Goal: Task Accomplishment & Management: Manage account settings

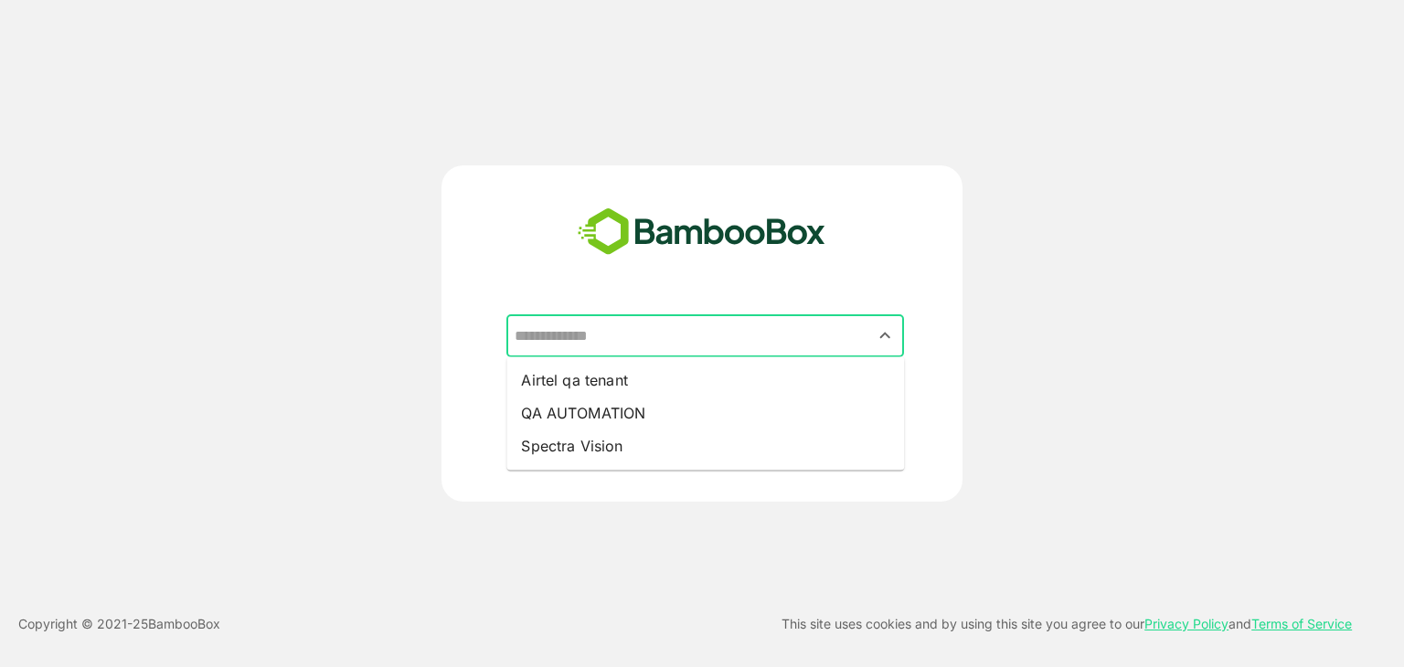
drag, startPoint x: 618, startPoint y: 343, endPoint x: 611, endPoint y: 355, distance: 14.0
click at [618, 342] on input "text" at bounding box center [705, 336] width 390 height 35
click at [603, 377] on li "Airtel qa tenant" at bounding box center [706, 380] width 398 height 33
type input "**********"
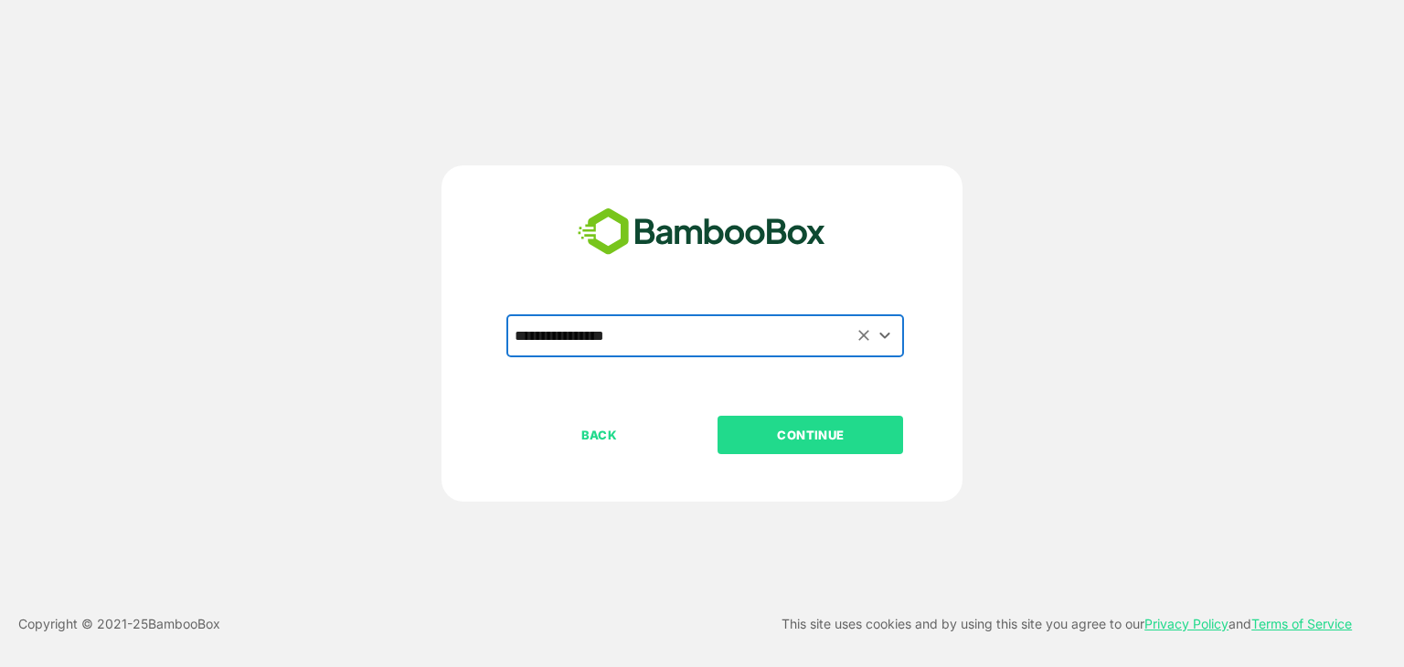
click at [827, 437] on p "CONTINUE" at bounding box center [811, 435] width 183 height 20
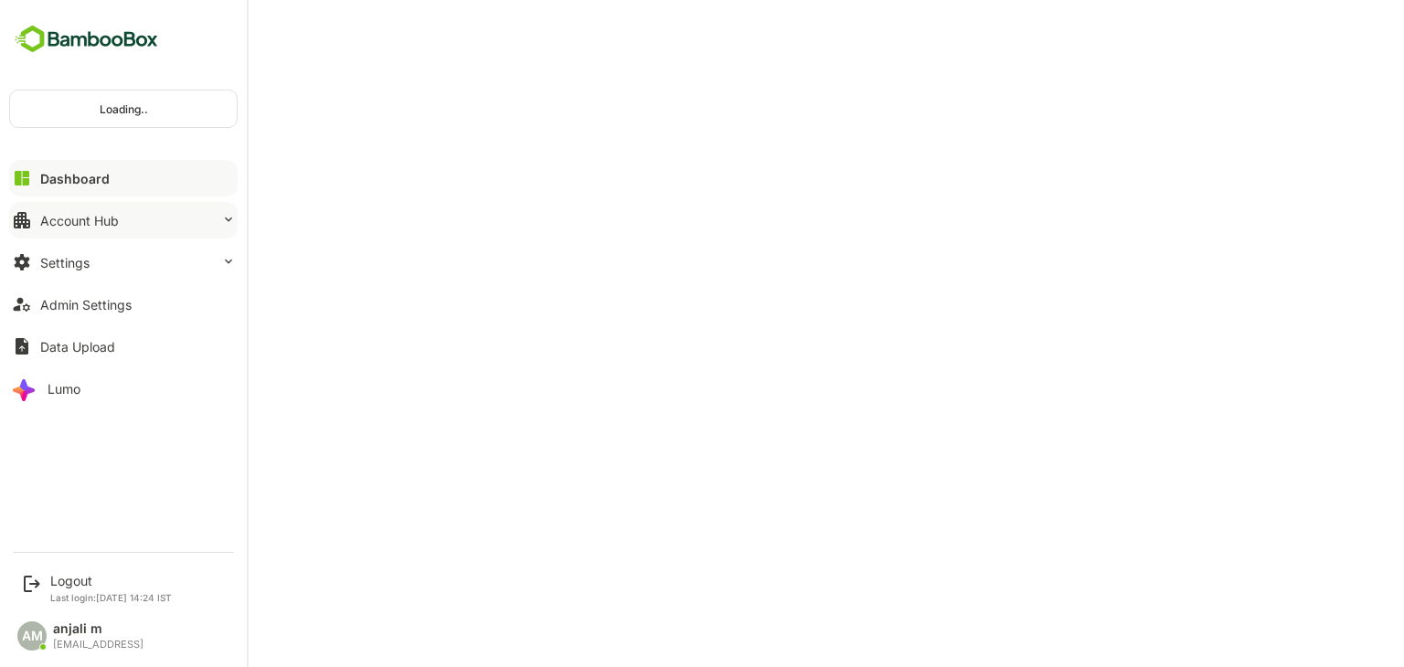
click at [66, 224] on div "Account Hub" at bounding box center [79, 221] width 79 height 16
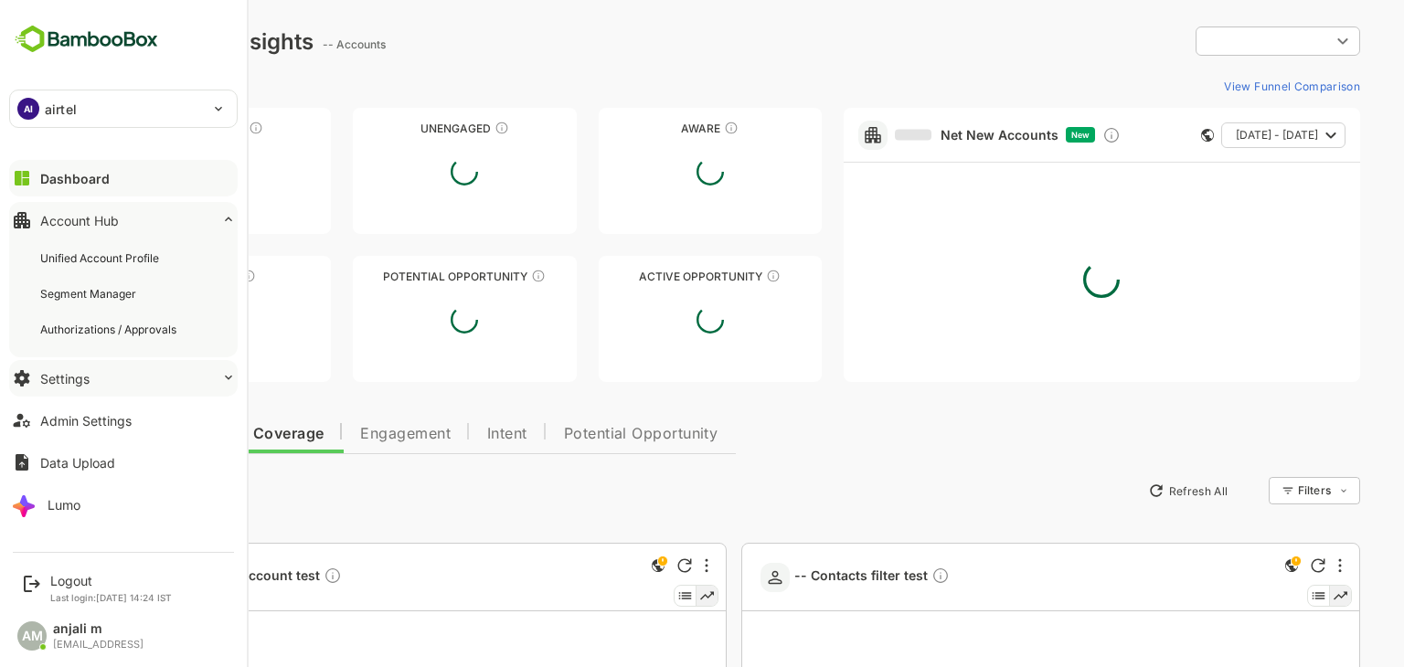
type input "**********"
click at [73, 371] on div "Settings" at bounding box center [64, 379] width 49 height 16
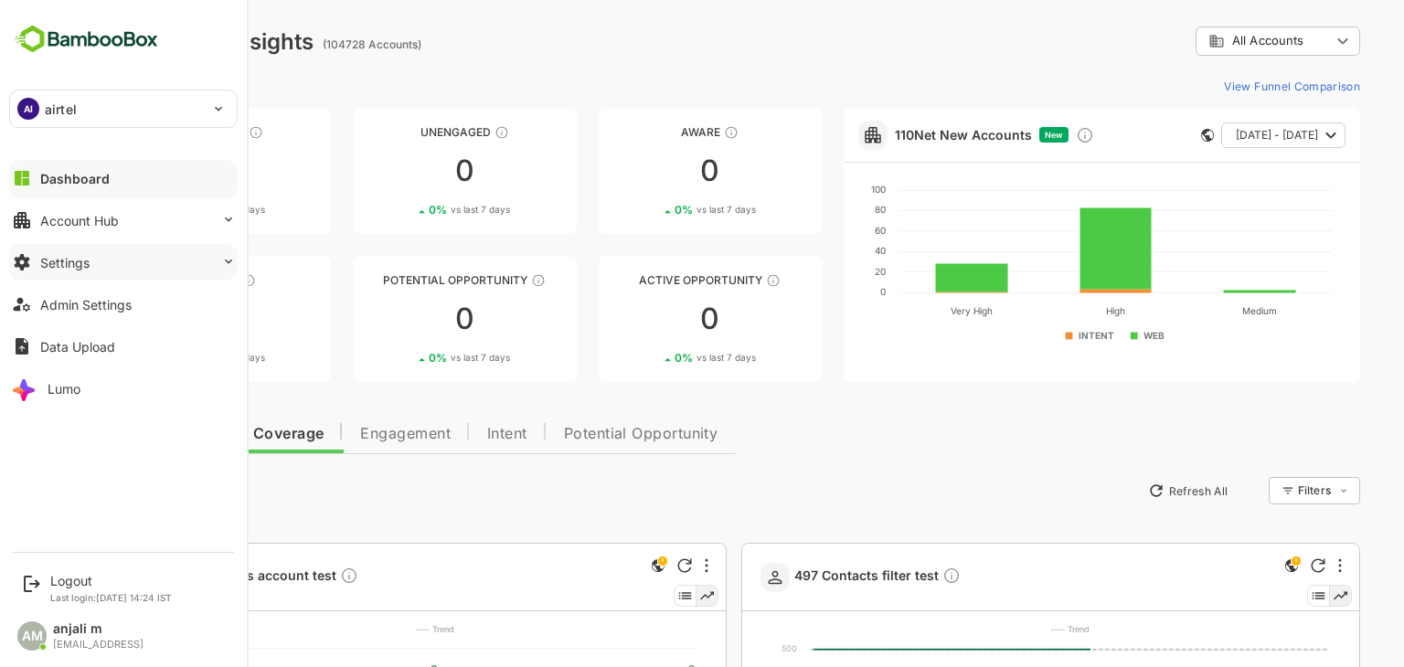
click at [81, 259] on div "Settings" at bounding box center [64, 263] width 49 height 16
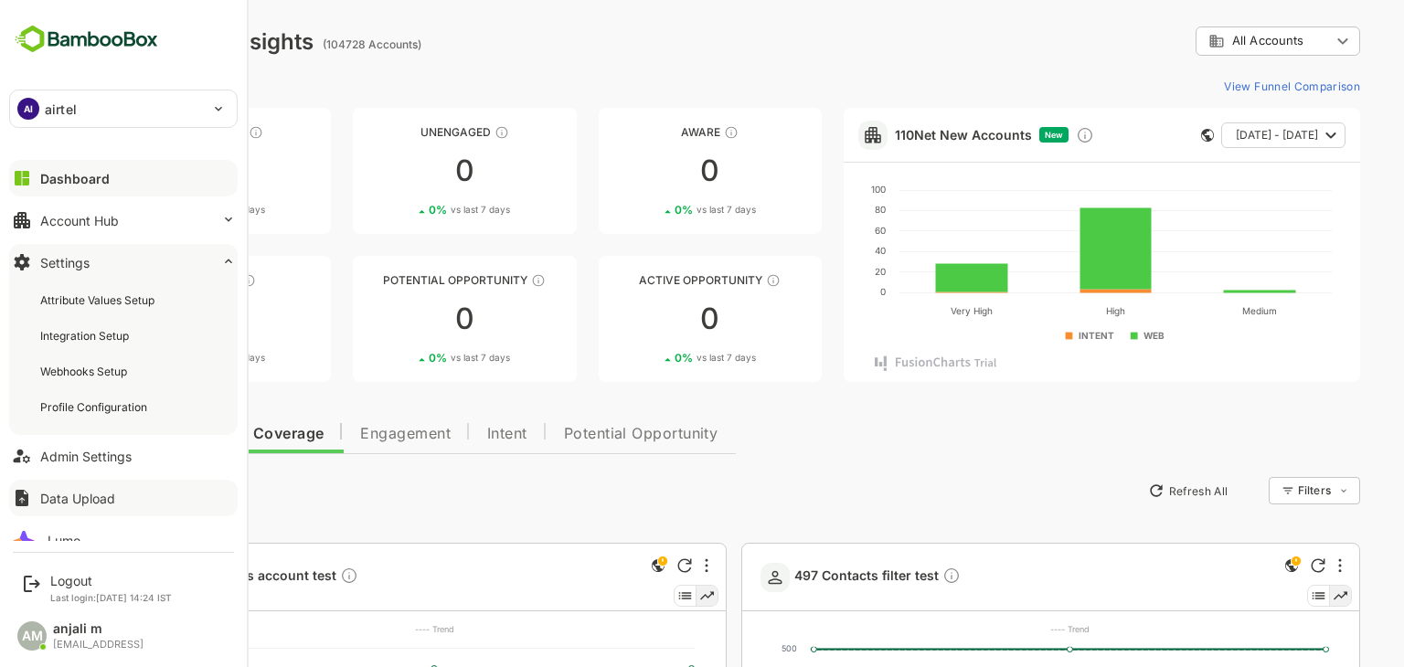
drag, startPoint x: 88, startPoint y: 451, endPoint x: 230, endPoint y: 351, distance: 174.0
click at [90, 451] on div "Admin Settings" at bounding box center [85, 457] width 91 height 16
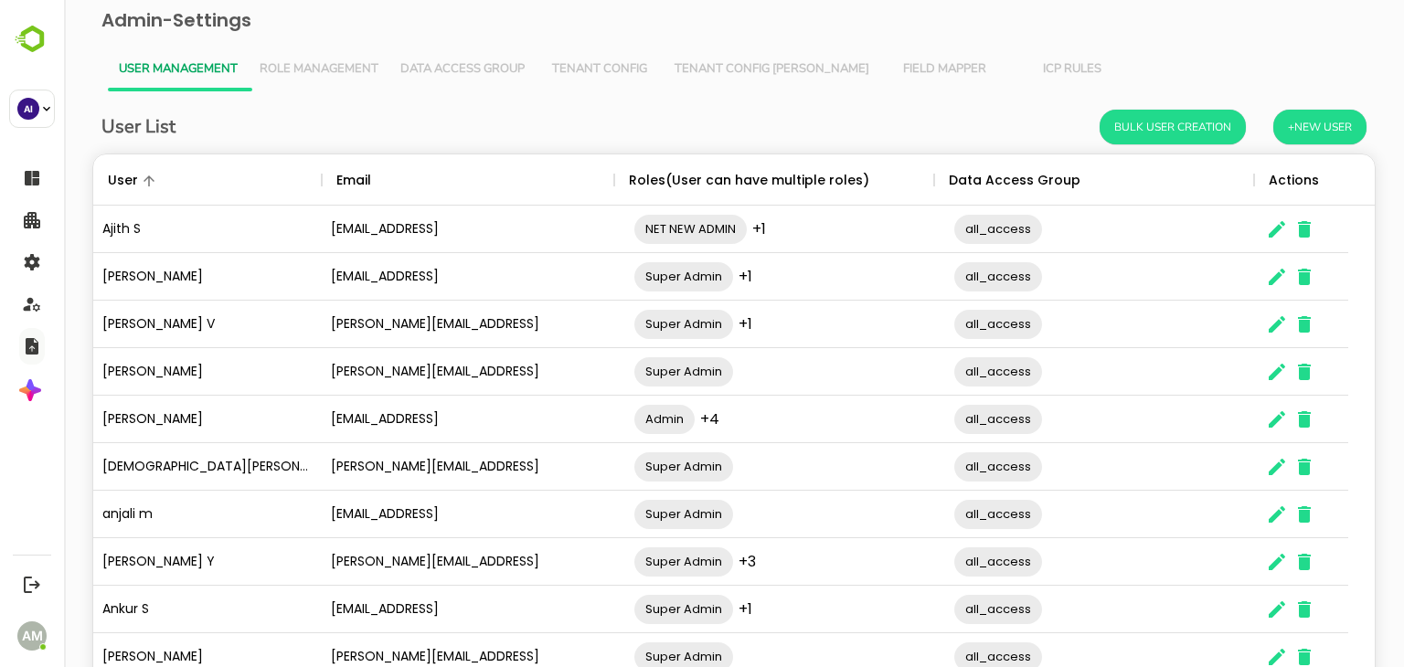
scroll to position [522, 1254]
click at [608, 62] on span "Tenant Config" at bounding box center [600, 69] width 106 height 15
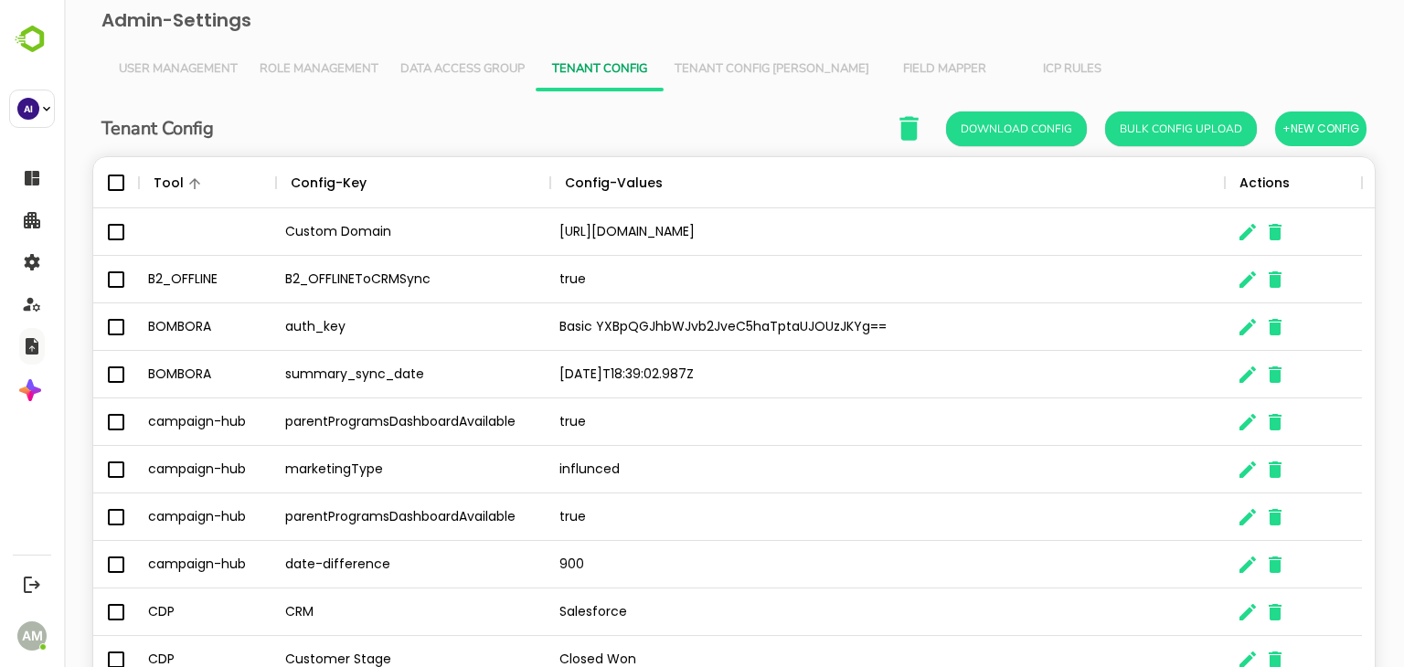
click at [771, 67] on span "Tenant Config [PERSON_NAME]" at bounding box center [772, 69] width 195 height 15
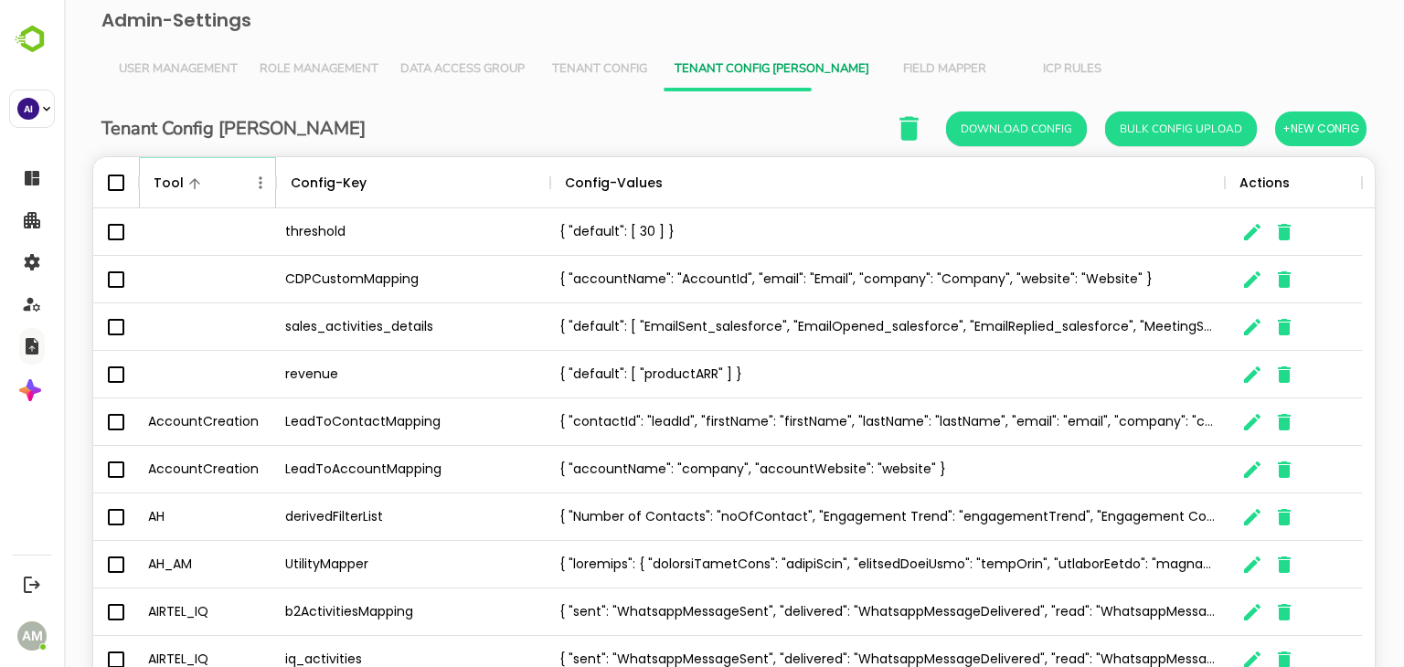
click at [256, 180] on icon "Menu" at bounding box center [260, 183] width 18 height 18
click at [194, 304] on li "Filter" at bounding box center [209, 316] width 126 height 33
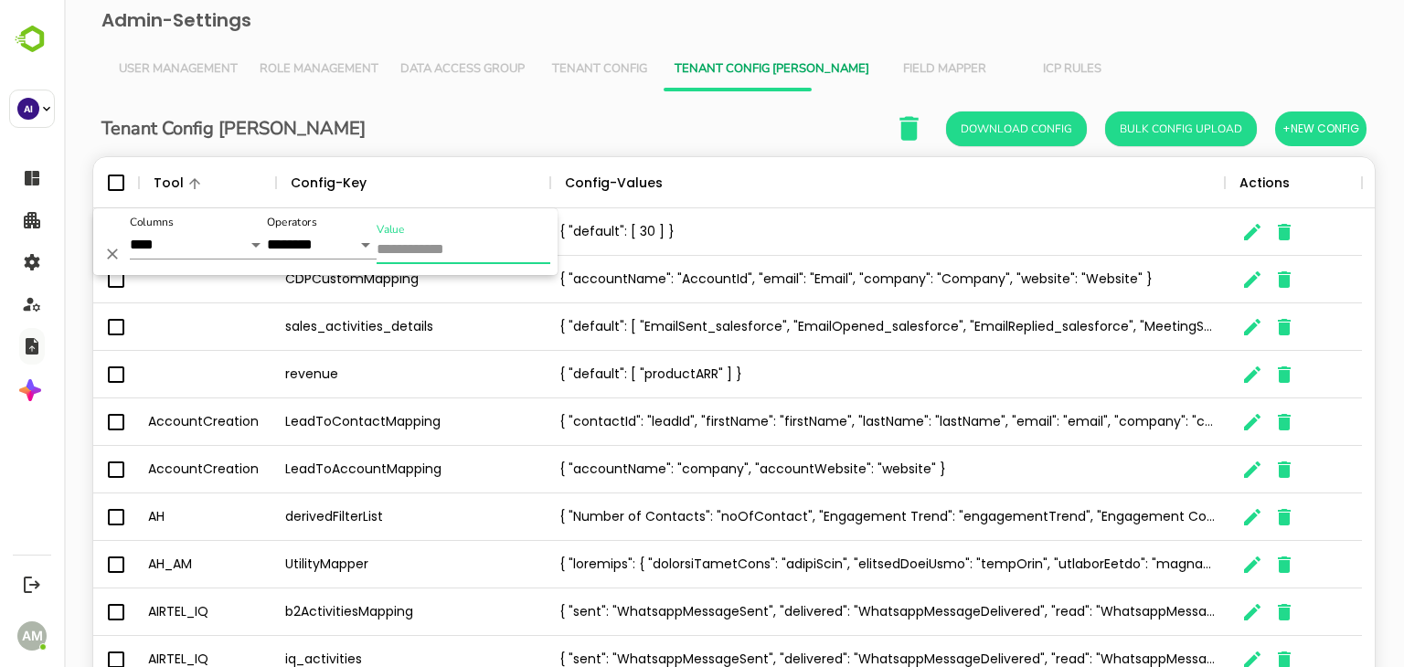
click at [418, 249] on input "Value" at bounding box center [464, 251] width 174 height 27
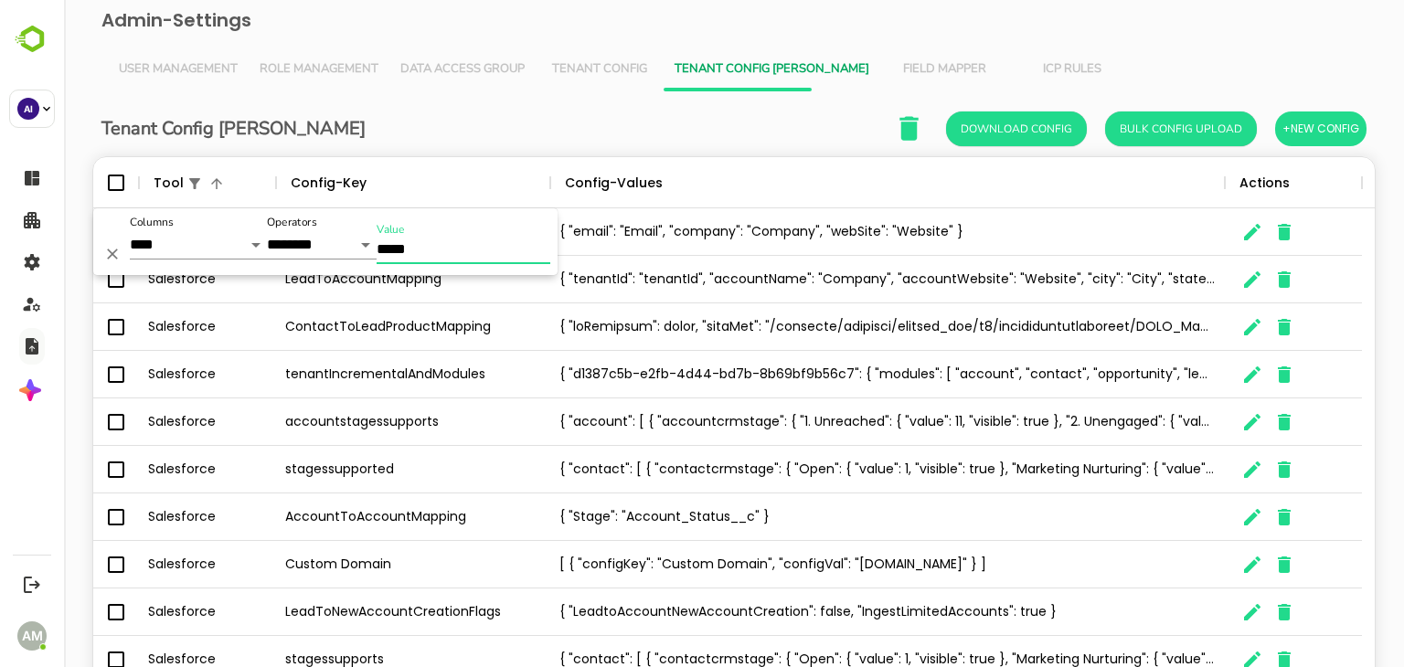
type input "*****"
click at [489, 123] on div "Tenant Config Json Download Config Bulk Config Upload +New Config" at bounding box center [733, 128] width 1265 height 37
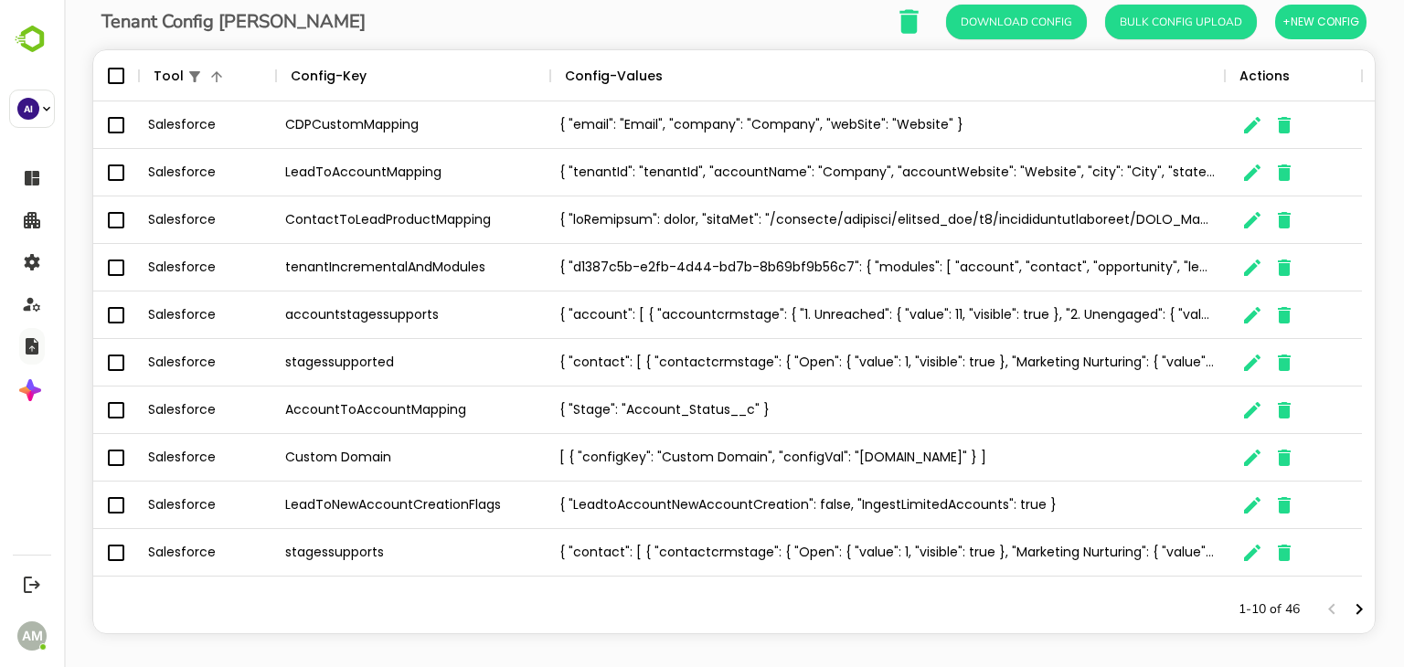
scroll to position [120, 0]
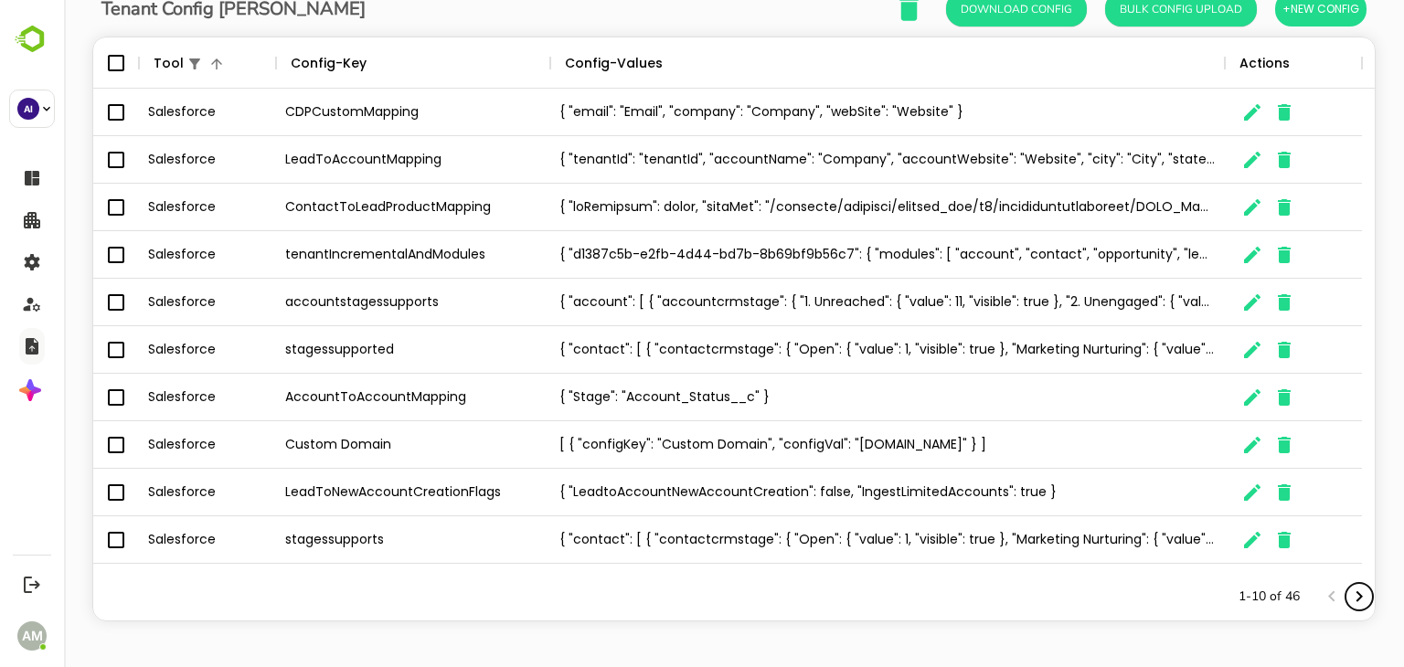
click at [1351, 599] on icon "Next page" at bounding box center [1360, 597] width 22 height 22
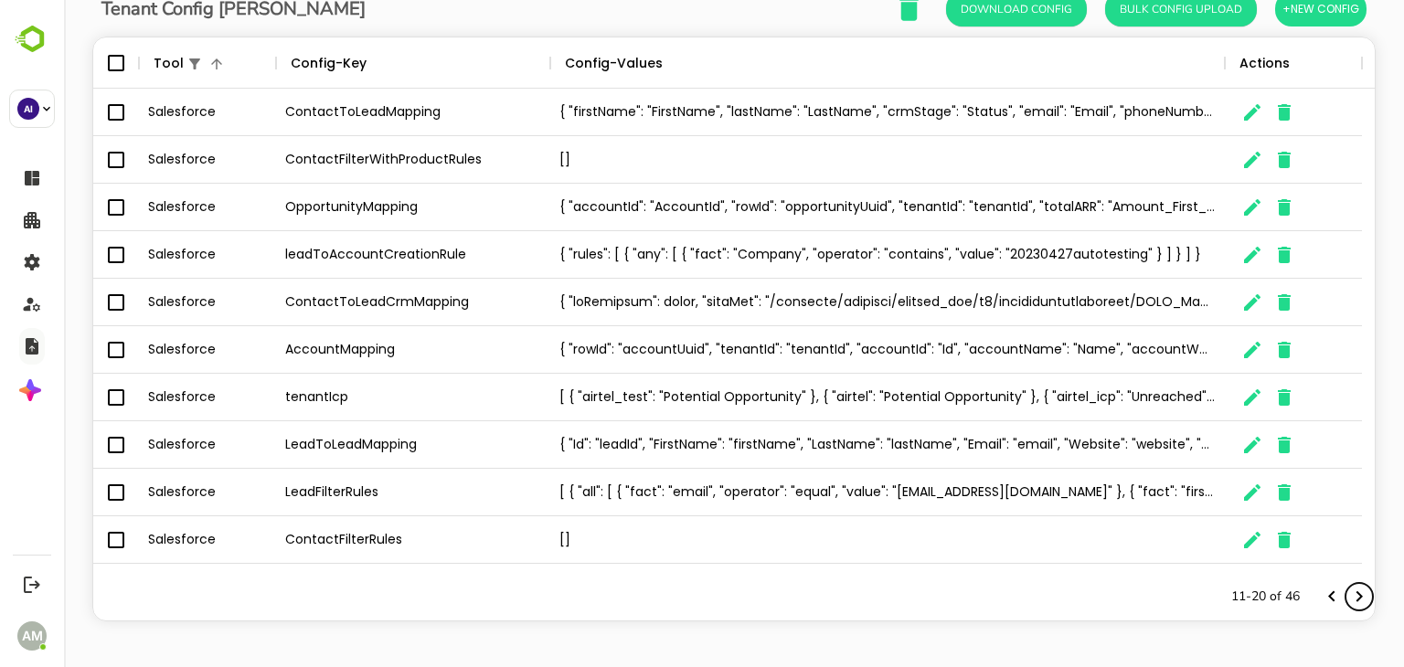
click at [1351, 599] on icon "Next page" at bounding box center [1360, 597] width 22 height 22
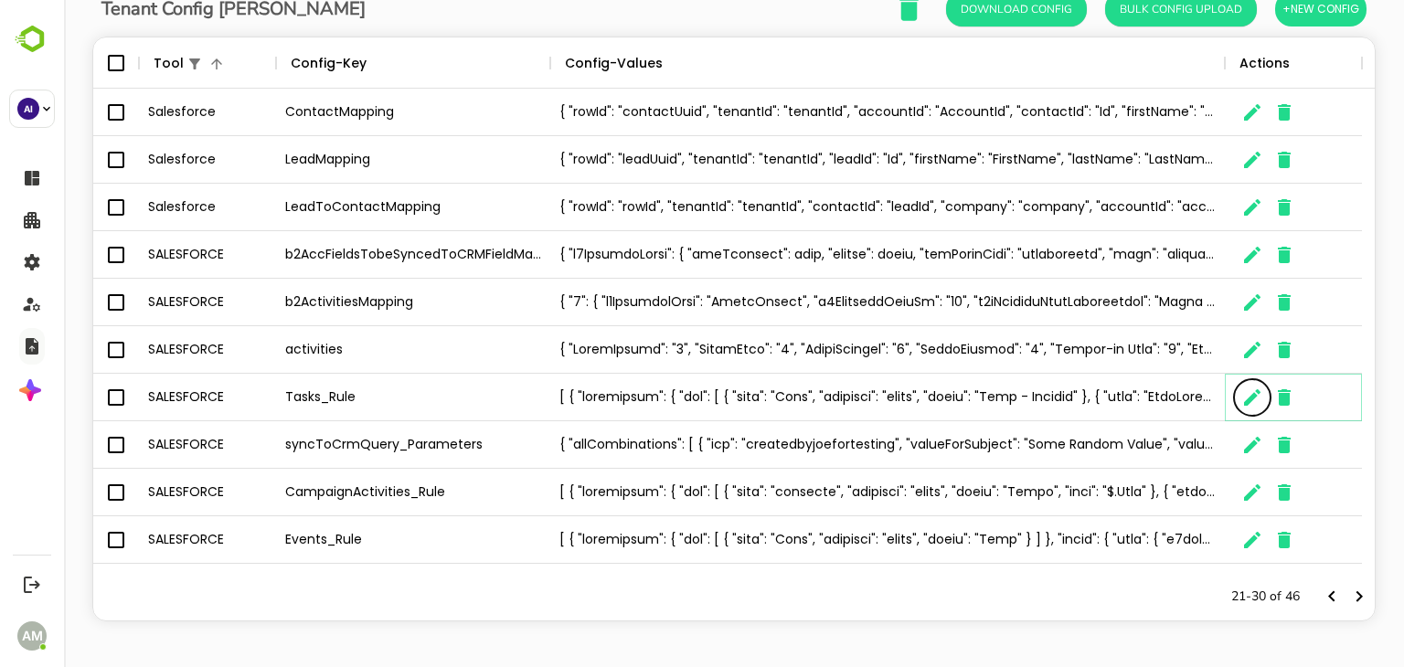
click at [1251, 400] on icon "The User Data" at bounding box center [1252, 398] width 16 height 16
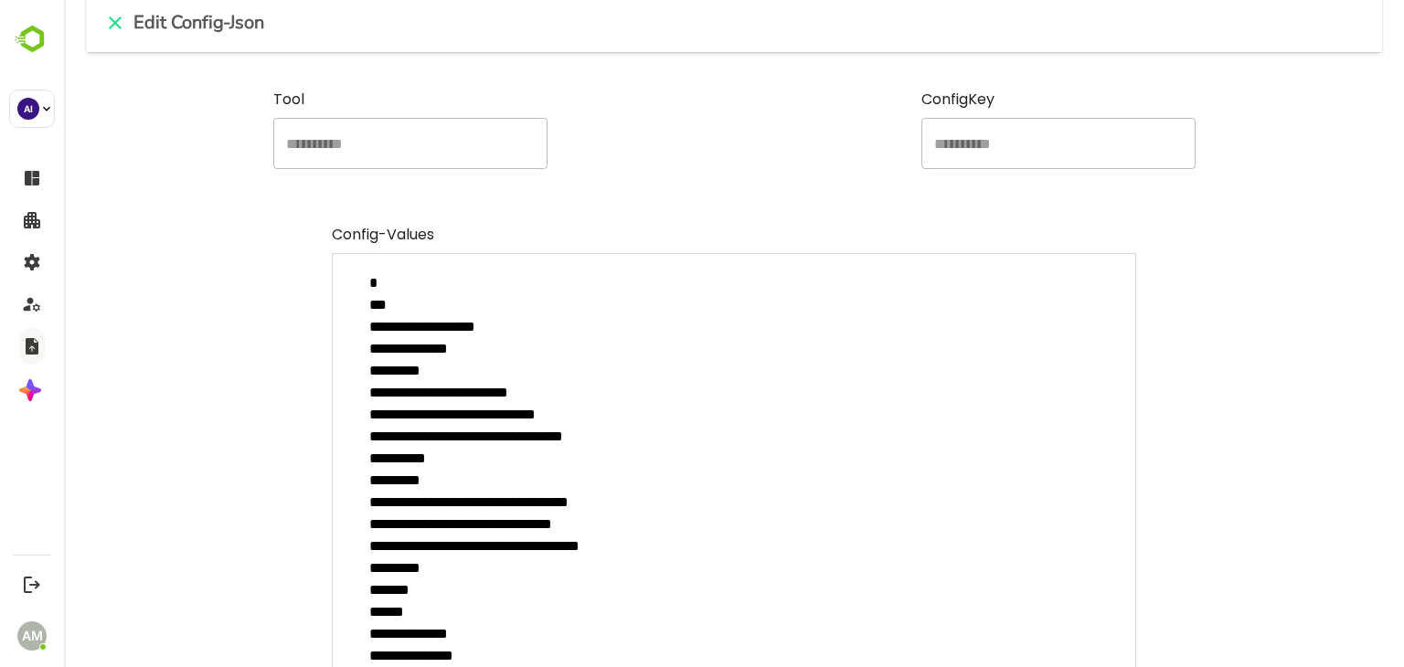
scroll to position [0, 0]
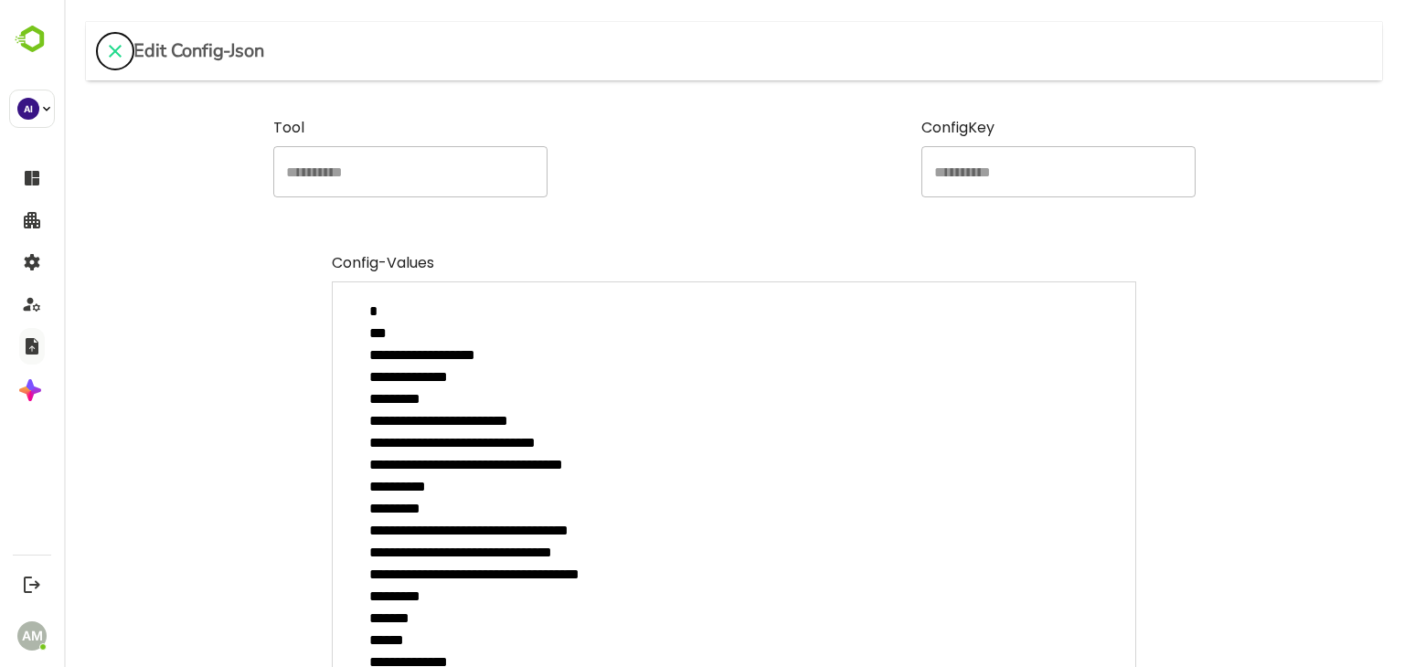
click at [122, 48] on icon "close" at bounding box center [115, 51] width 22 height 22
type textarea "*"
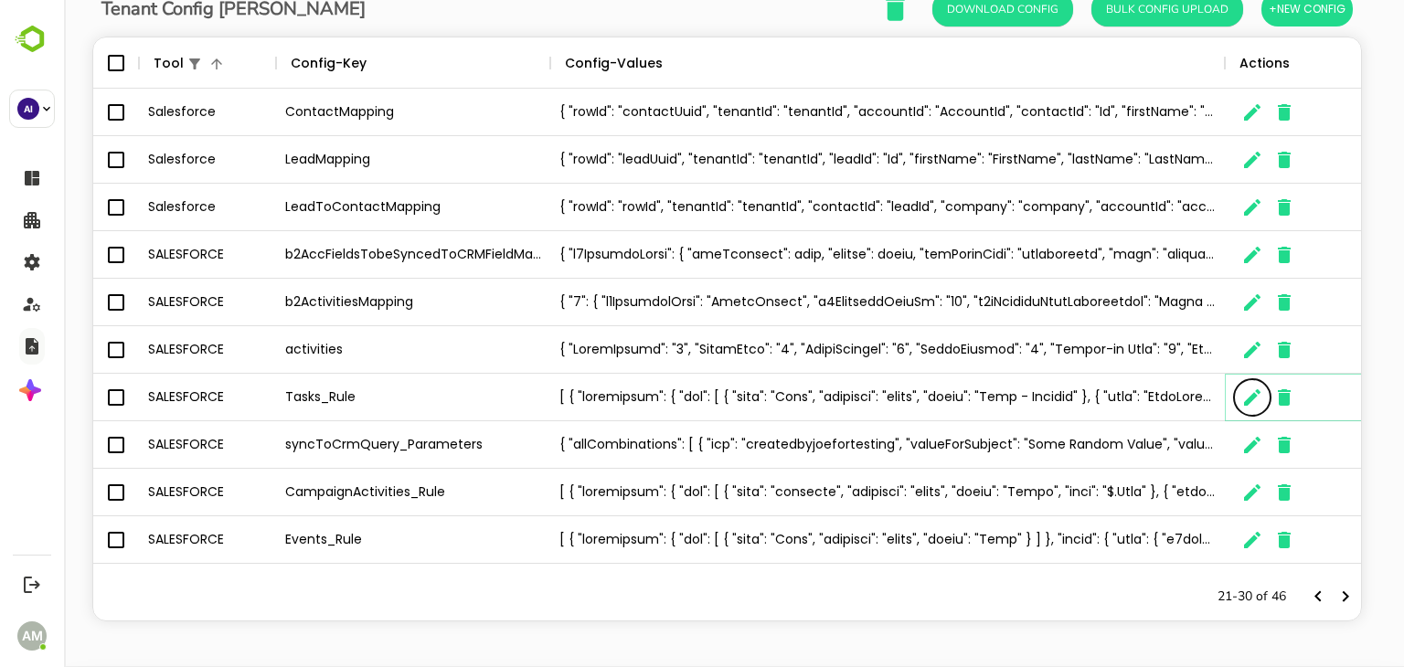
scroll to position [15, 15]
click at [534, 65] on icon "Menu" at bounding box center [535, 63] width 18 height 18
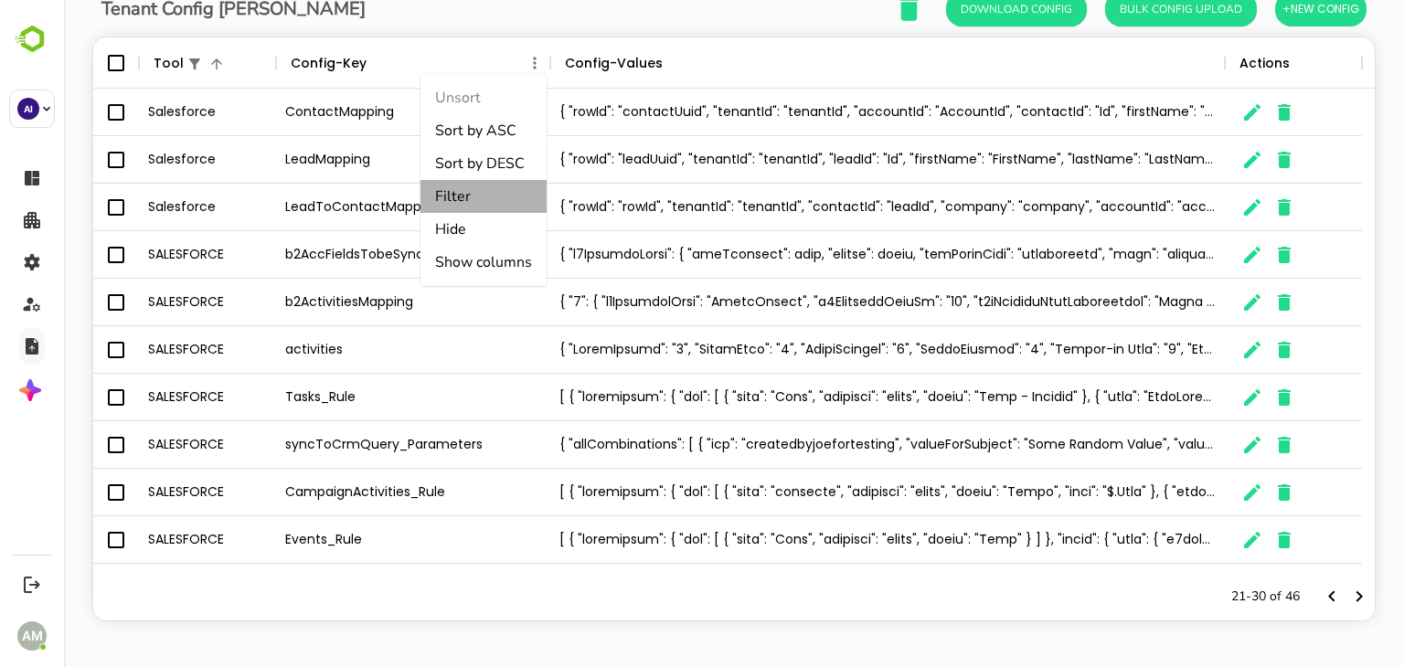
click at [475, 195] on li "Filter" at bounding box center [484, 196] width 126 height 33
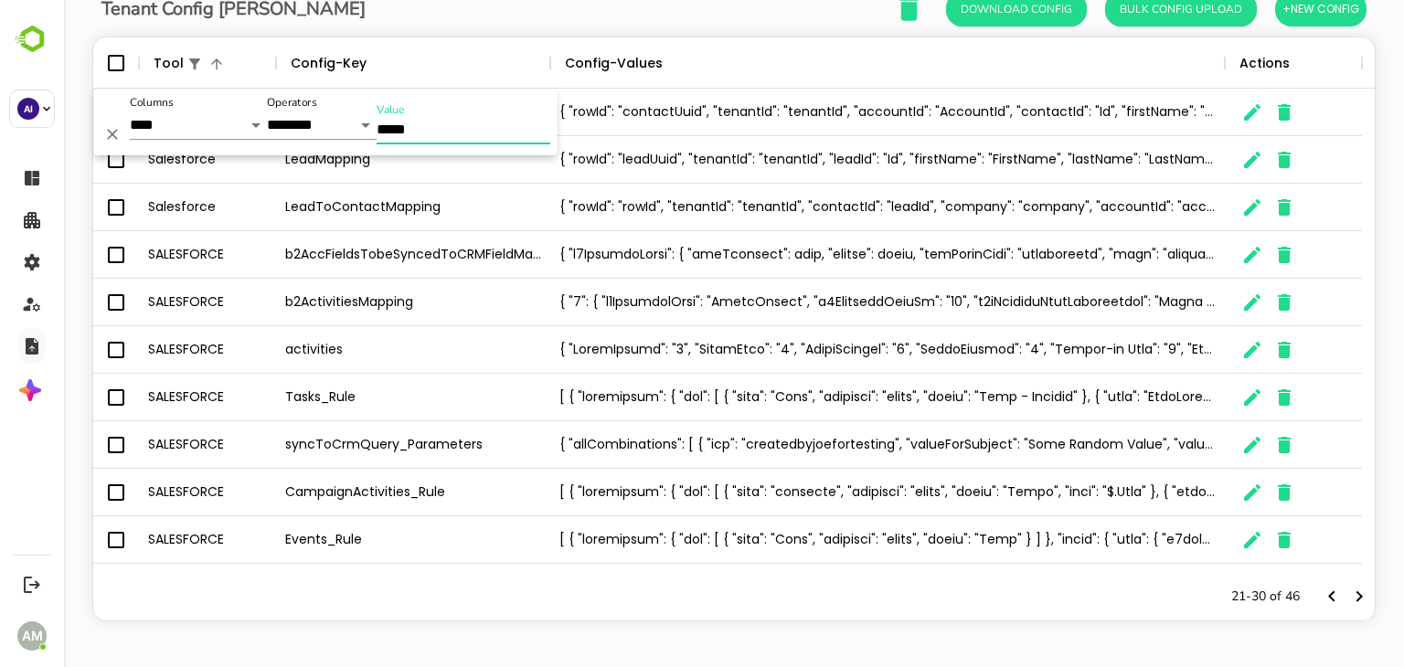
drag, startPoint x: 444, startPoint y: 133, endPoint x: 358, endPoint y: 126, distance: 87.1
click at [358, 126] on div "**********" at bounding box center [325, 122] width 464 height 67
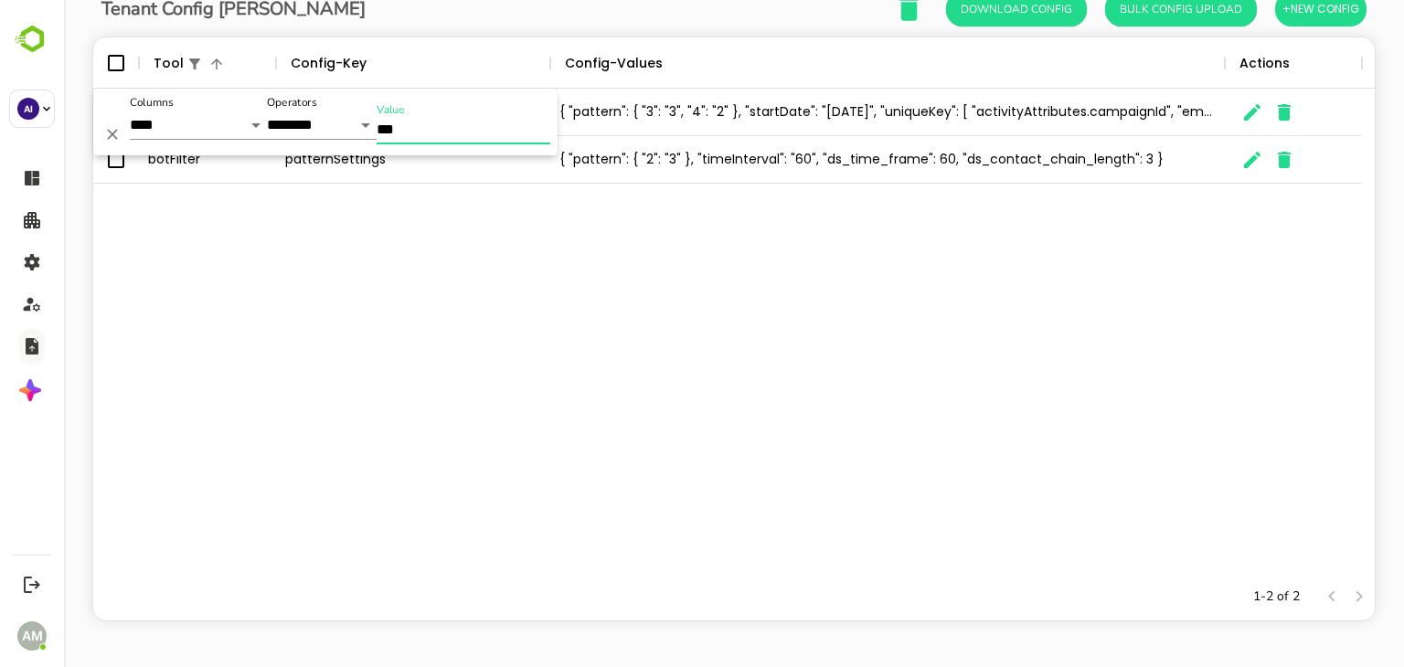
type input "***"
click at [407, 345] on div "botFilter contactPatternSettings { "pattern": { "3": "3", "4": "2" }, "startDat…" at bounding box center [734, 331] width 1282 height 485
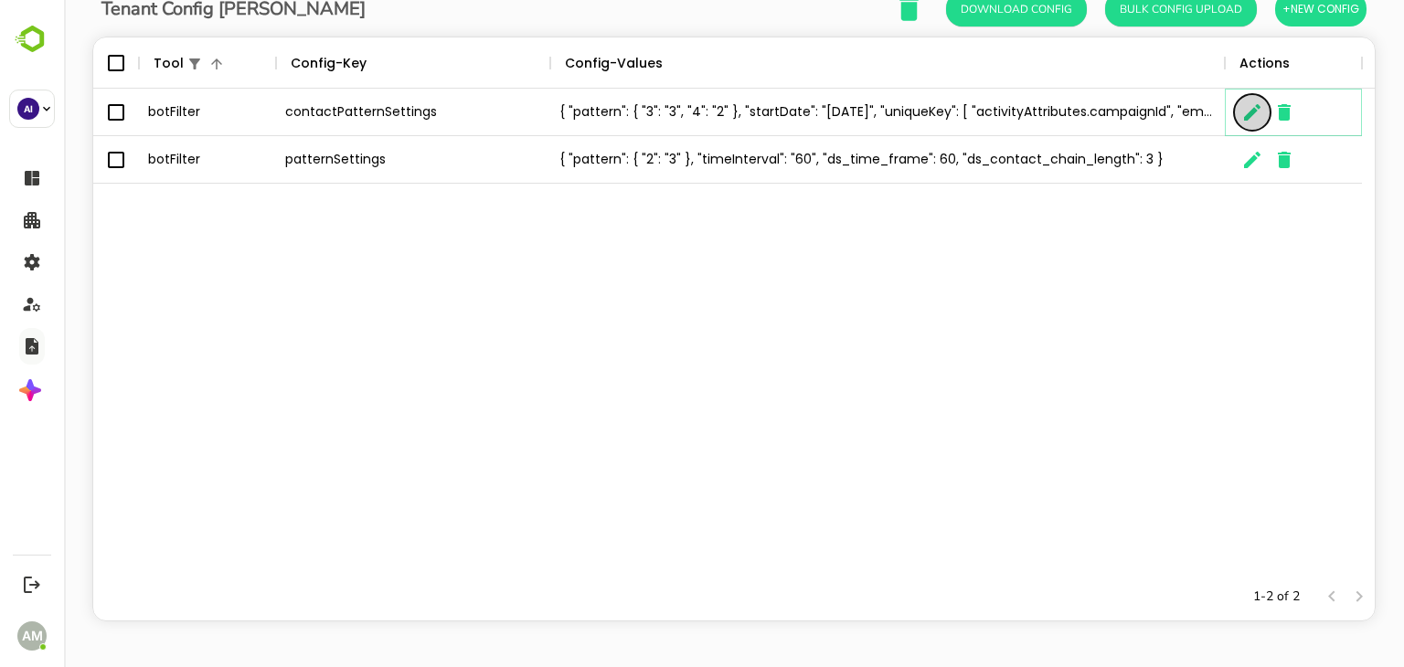
click at [1246, 111] on icon "The User Data" at bounding box center [1253, 112] width 22 height 22
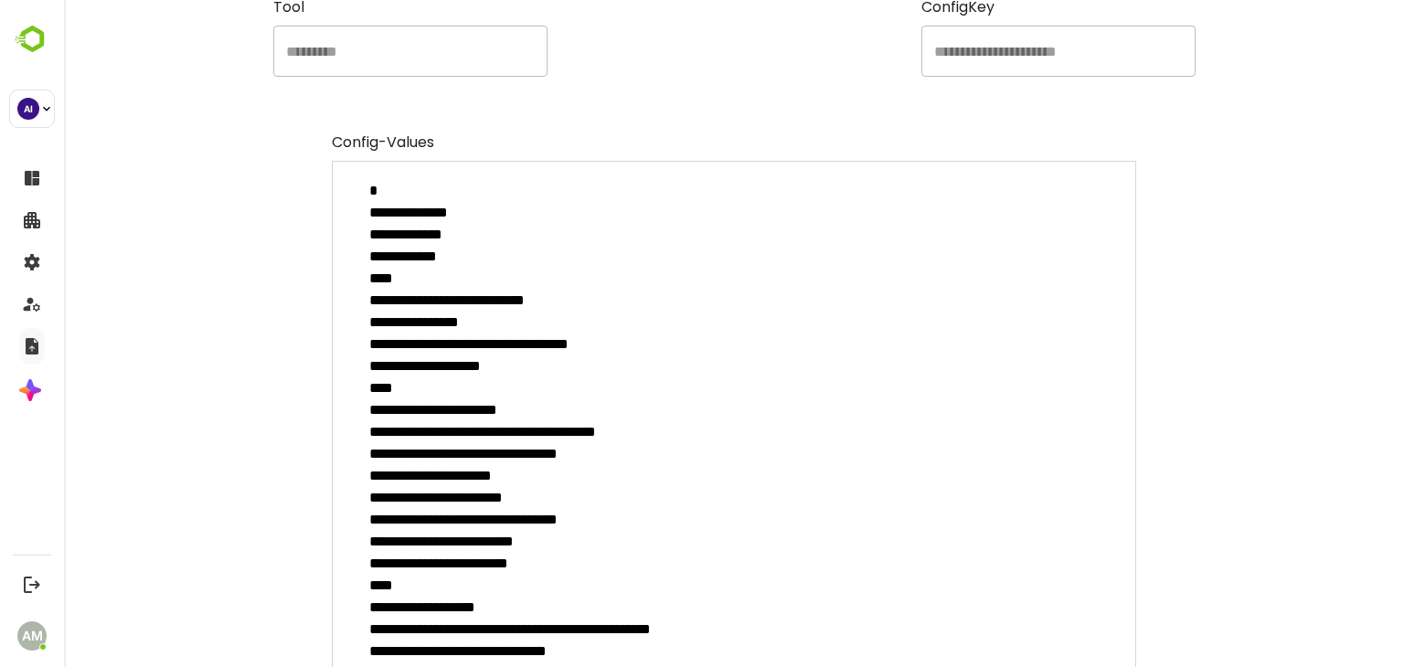
scroll to position [0, 0]
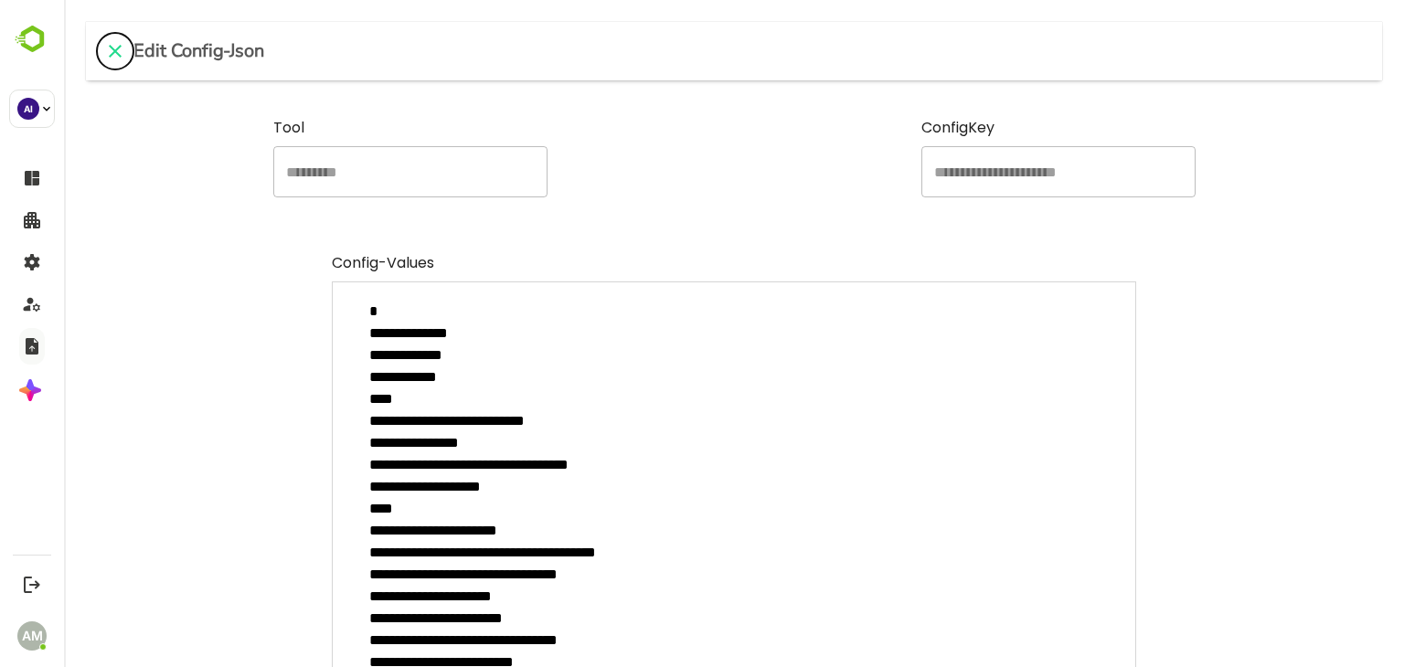
click at [117, 49] on icon "close" at bounding box center [115, 51] width 13 height 13
type textarea "*"
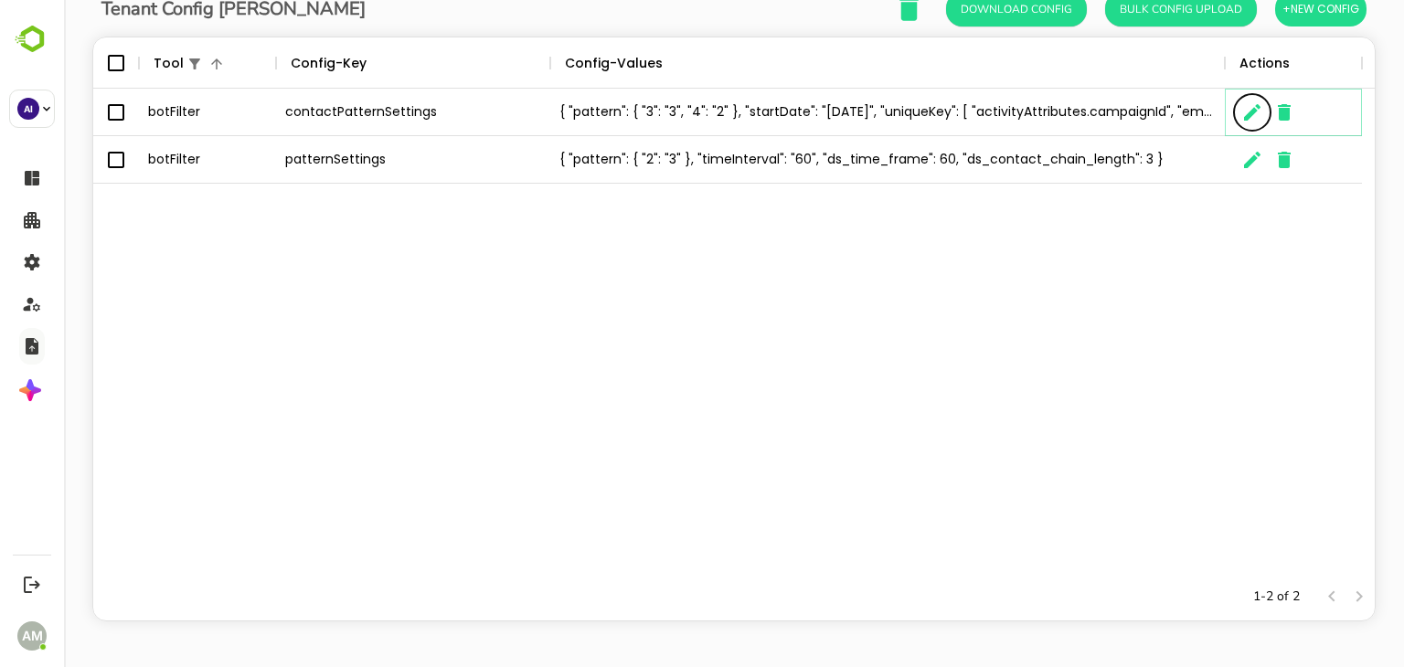
scroll to position [15, 15]
click at [1250, 167] on icon "The User Data" at bounding box center [1253, 160] width 22 height 22
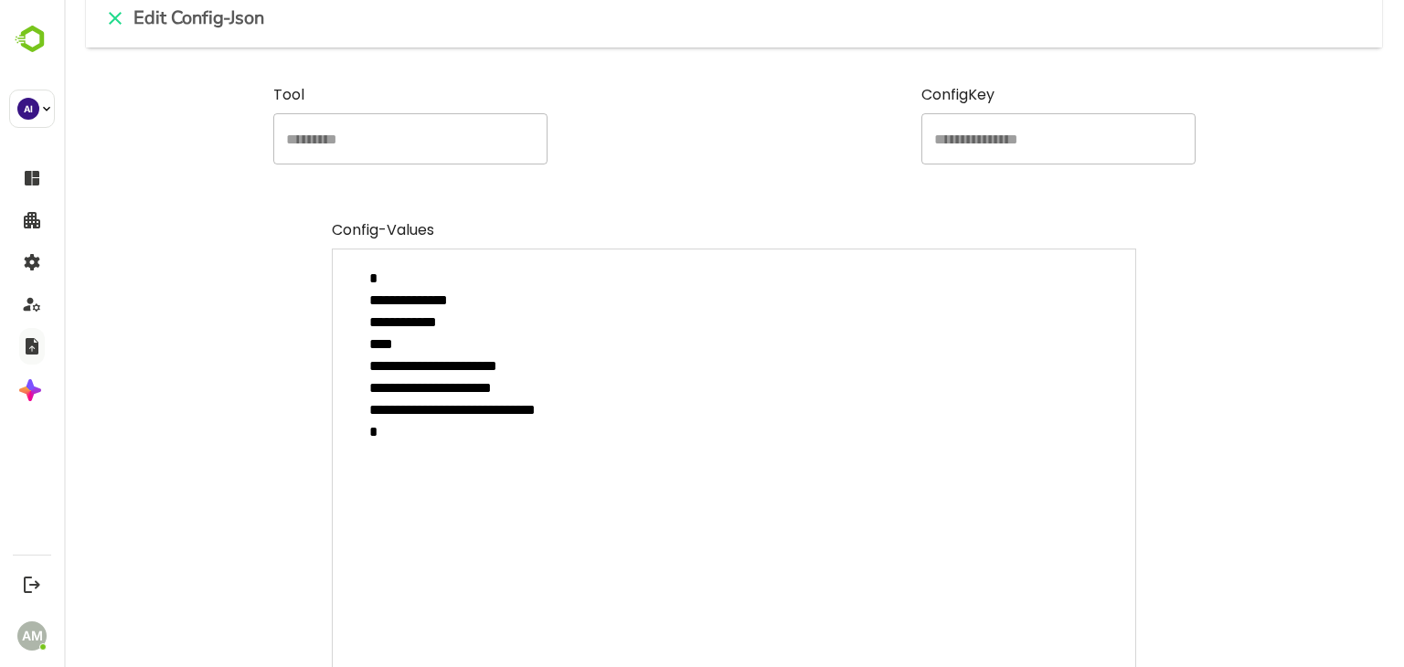
scroll to position [0, 0]
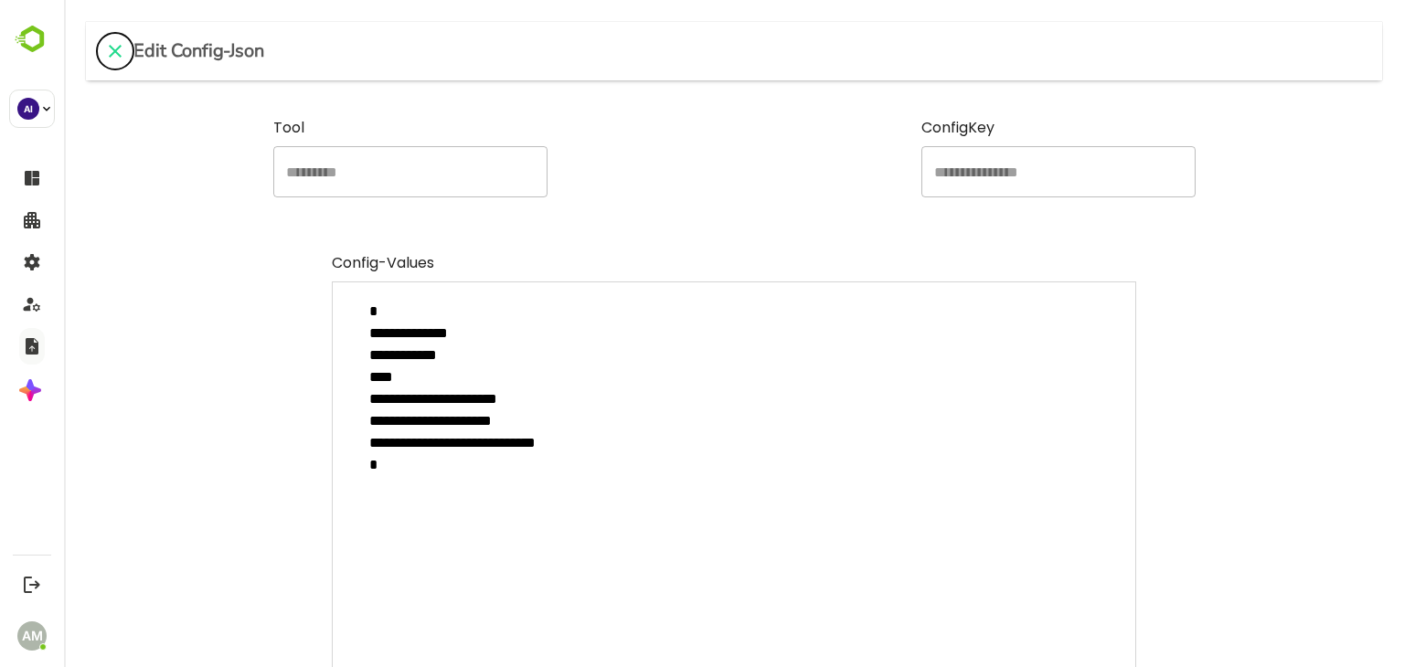
click at [124, 47] on icon "close" at bounding box center [115, 51] width 22 height 22
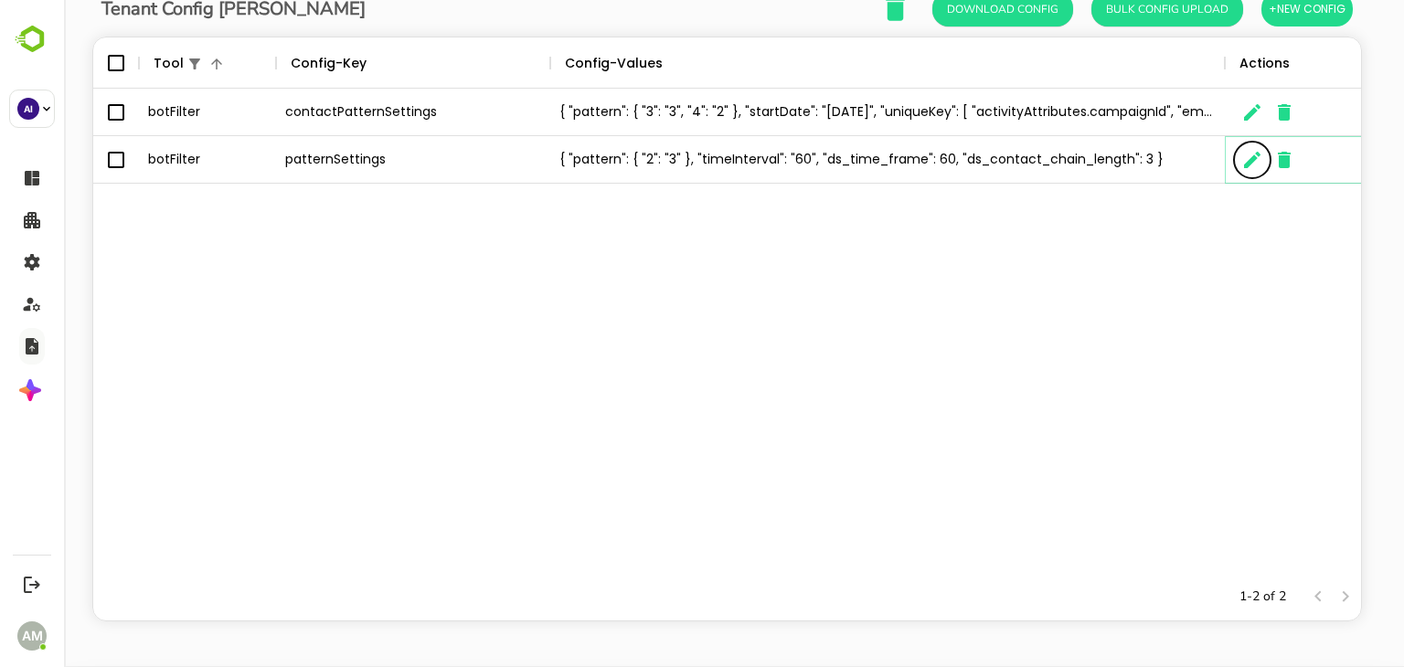
type textarea "*"
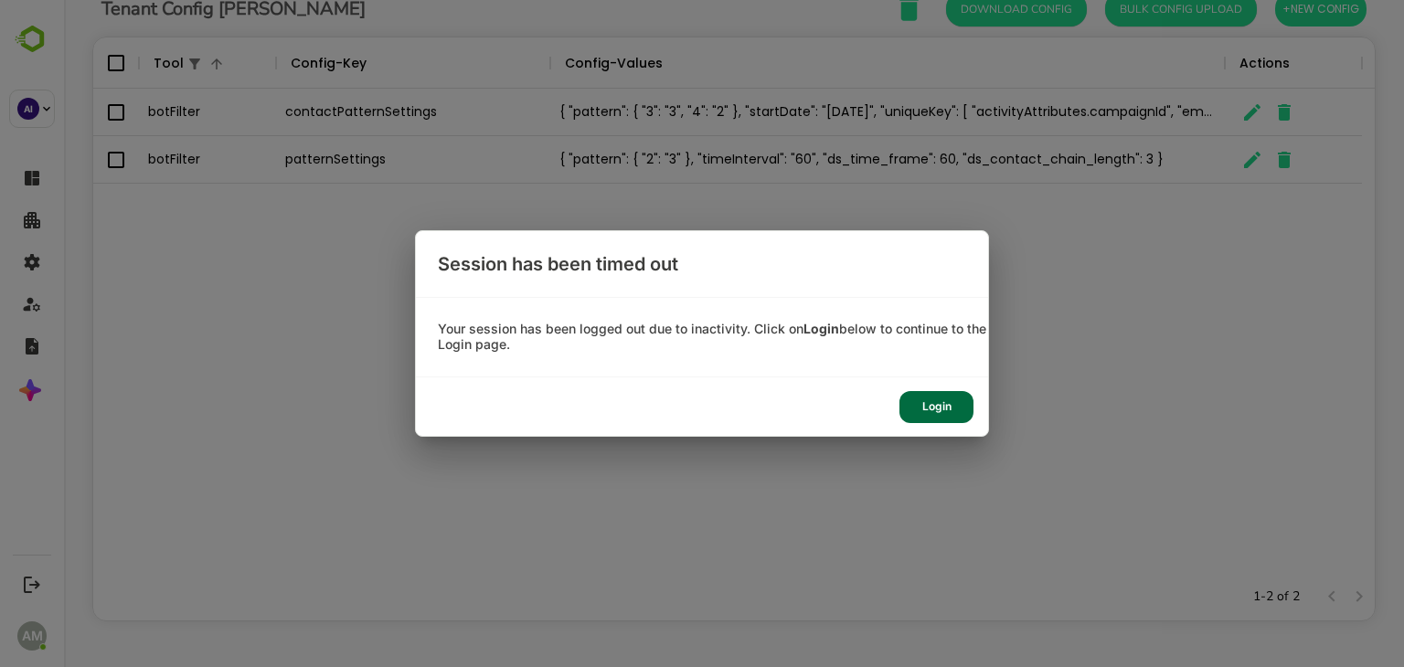
click at [947, 411] on div "Login" at bounding box center [937, 407] width 74 height 32
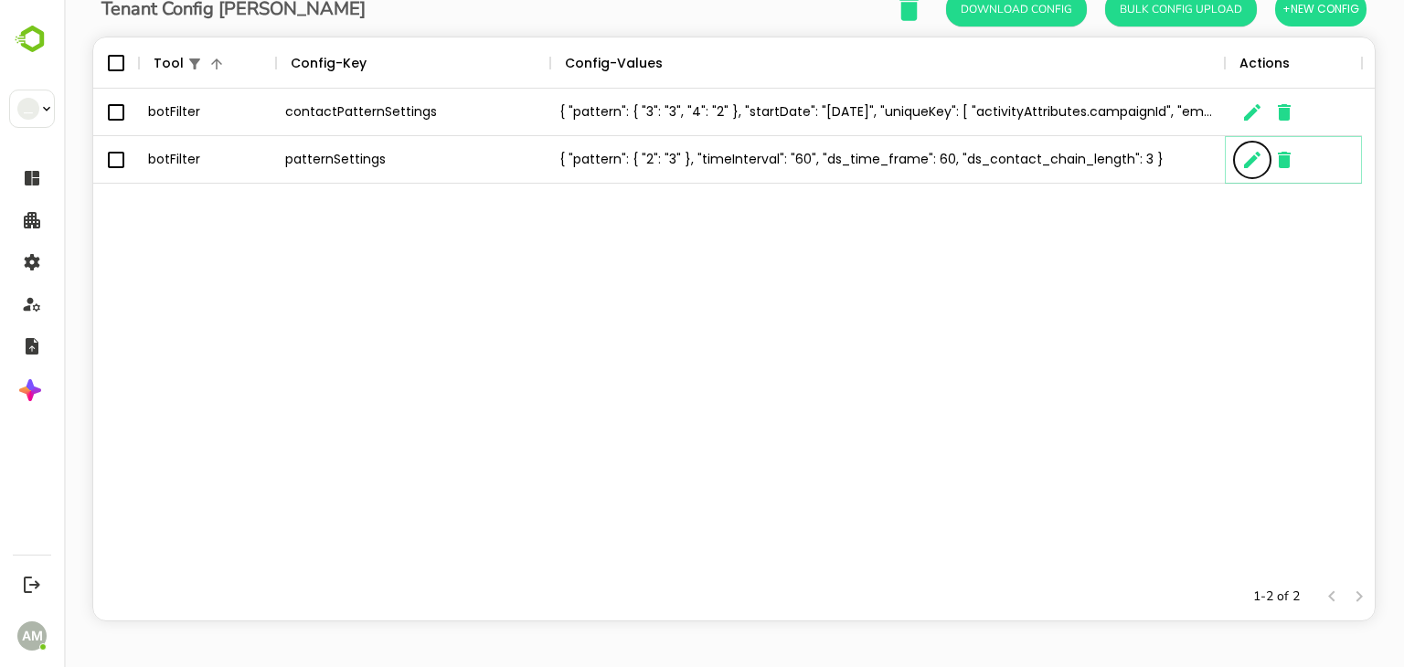
scroll to position [522, 1254]
